Goal: Find specific page/section: Find specific page/section

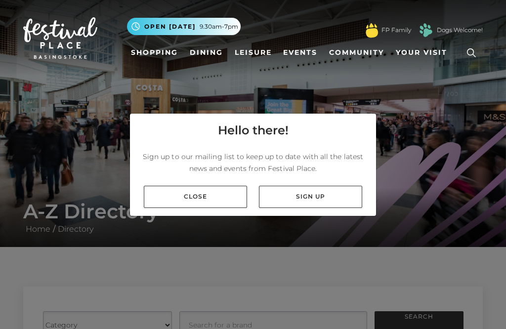
click at [215, 208] on link "Close" at bounding box center [195, 197] width 103 height 22
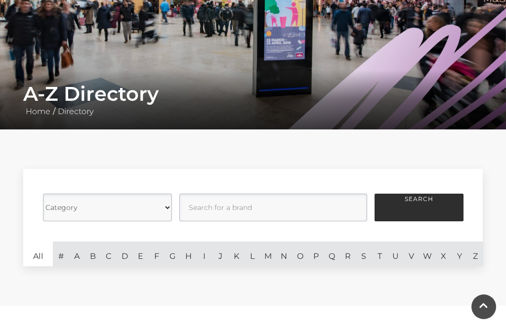
scroll to position [122, 0]
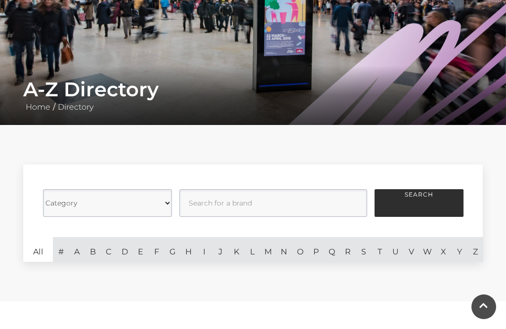
click at [196, 253] on link "H" at bounding box center [189, 249] width 16 height 25
click at [199, 257] on link "I" at bounding box center [204, 249] width 16 height 25
click at [195, 253] on link "H" at bounding box center [189, 249] width 16 height 25
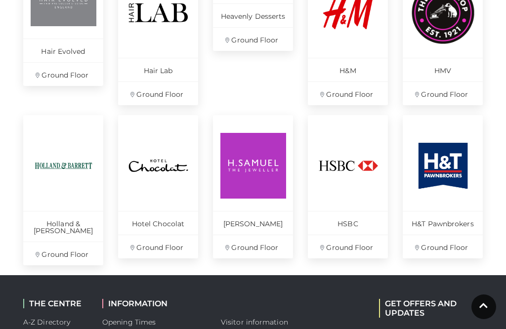
scroll to position [503, 0]
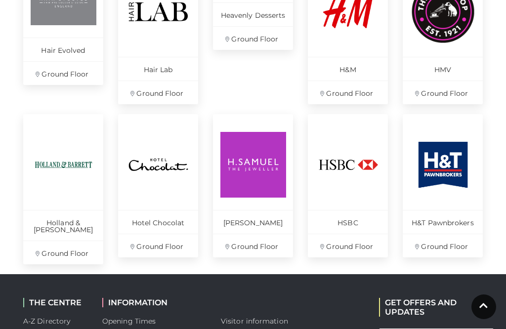
click at [186, 184] on img at bounding box center [159, 165] width 66 height 66
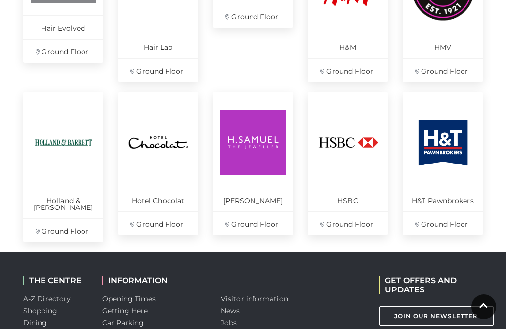
scroll to position [528, 0]
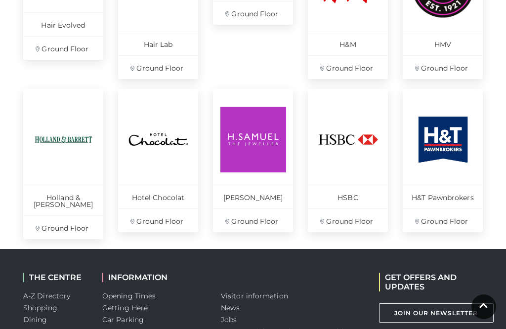
click at [177, 146] on img at bounding box center [159, 140] width 66 height 66
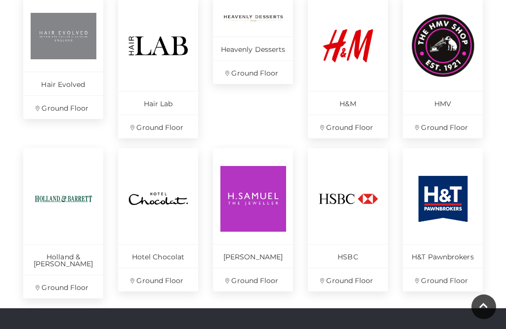
scroll to position [469, 0]
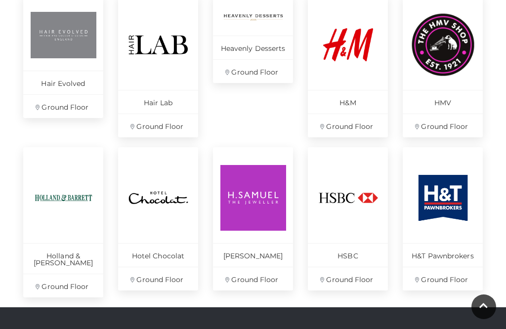
click at [167, 285] on p "Ground Floor" at bounding box center [158, 279] width 80 height 24
click at [171, 243] on p "Hotel Chocolat" at bounding box center [158, 255] width 80 height 24
